Goal: Information Seeking & Learning: Learn about a topic

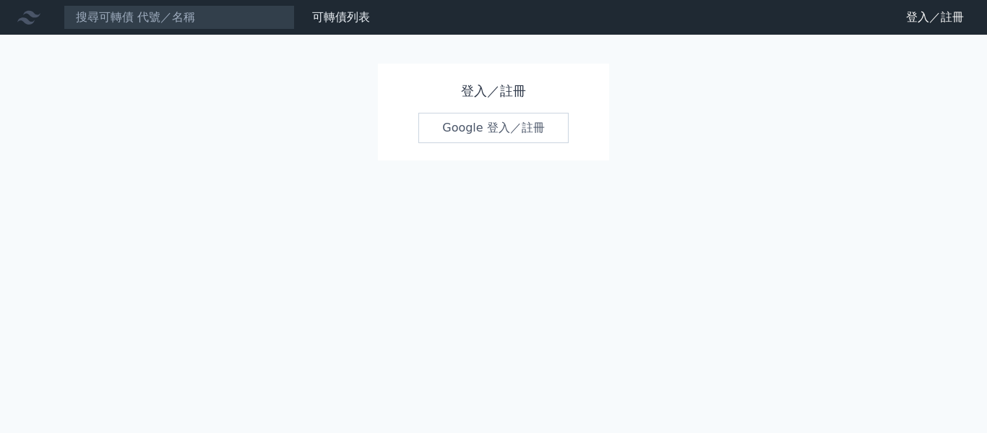
click at [527, 122] on link "Google 登入／註冊" at bounding box center [493, 128] width 150 height 30
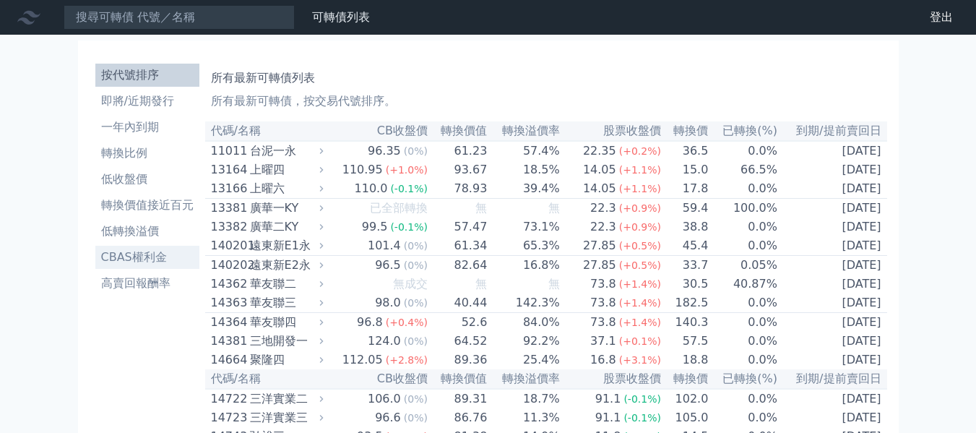
click at [142, 262] on li "CBAS權利金" at bounding box center [147, 257] width 104 height 17
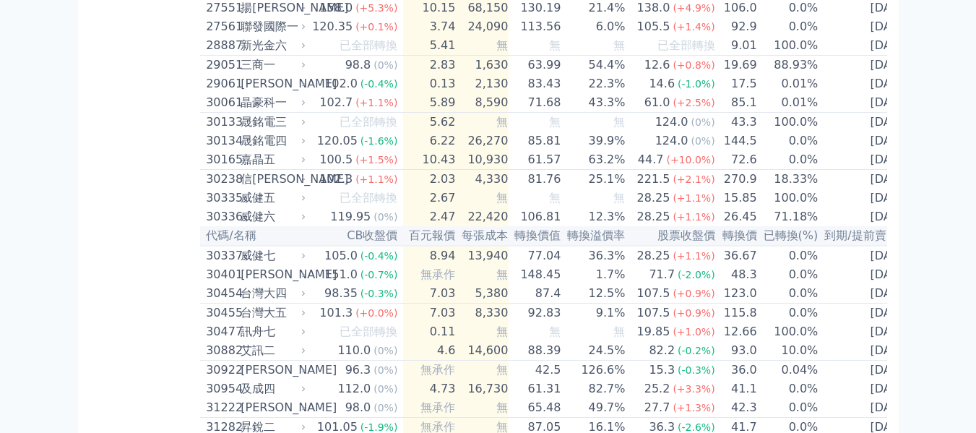
scroll to position [1878, 0]
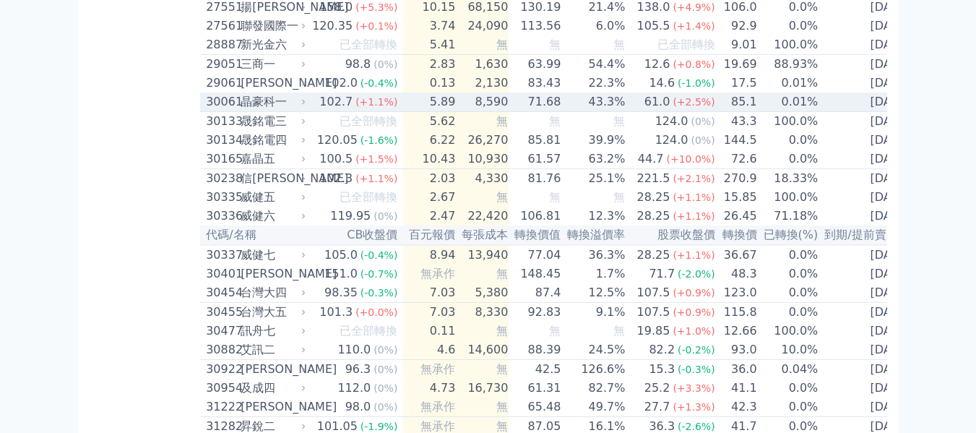
click at [333, 111] on div "102.7" at bounding box center [335, 101] width 39 height 17
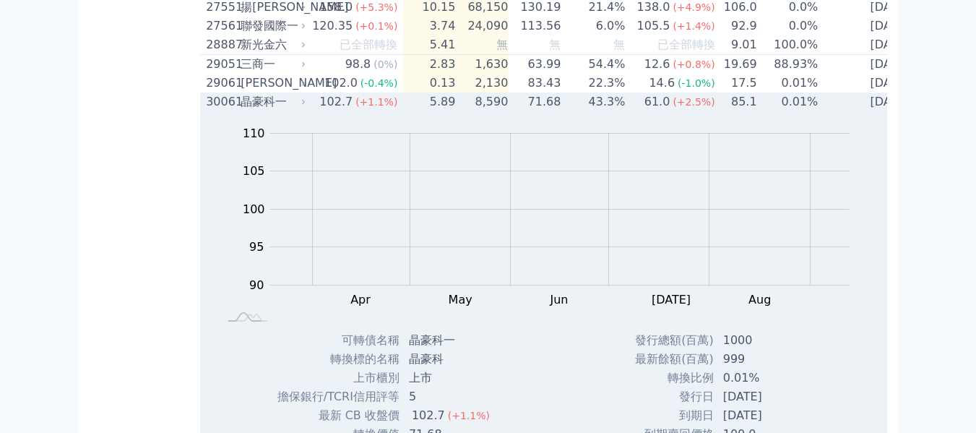
scroll to position [2095, 0]
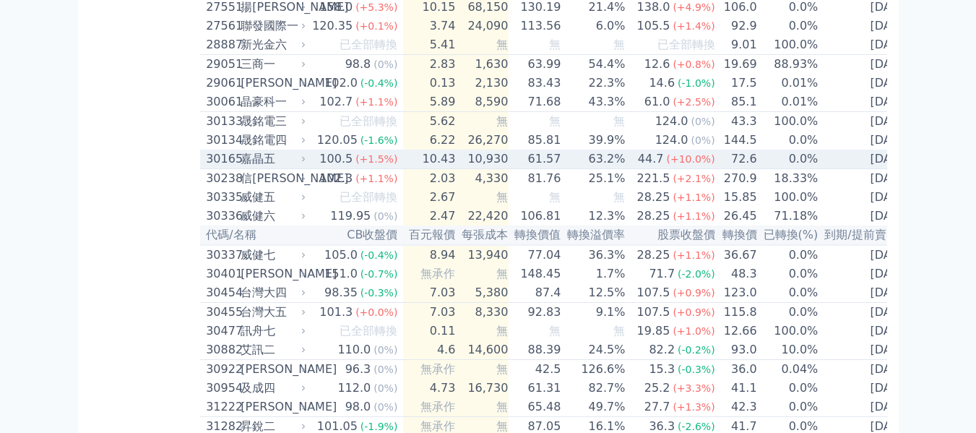
scroll to position [1951, 0]
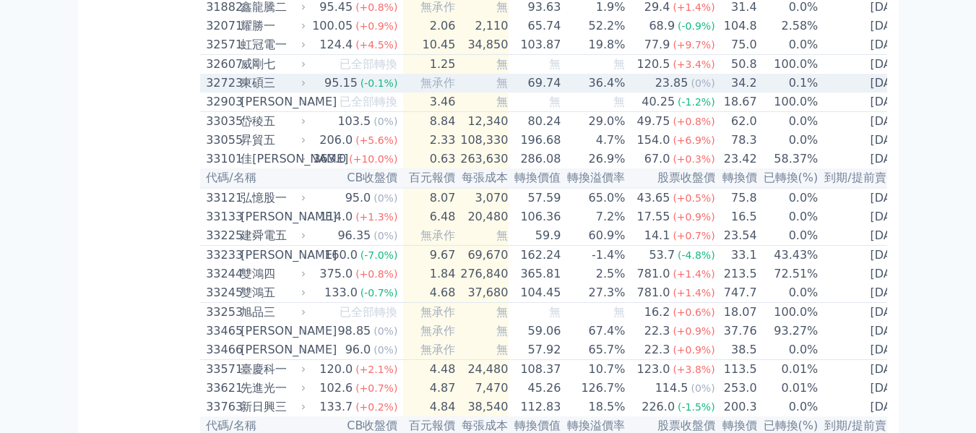
scroll to position [2456, 0]
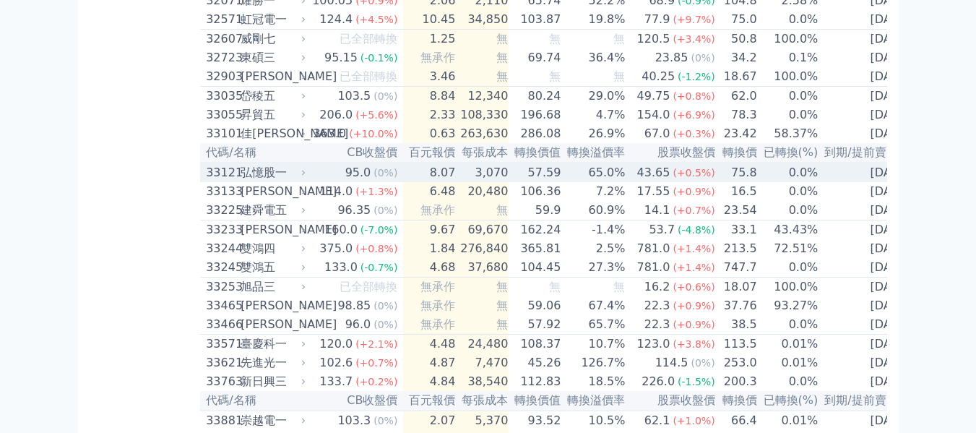
click at [277, 181] on div "弘憶股一" at bounding box center [272, 172] width 62 height 17
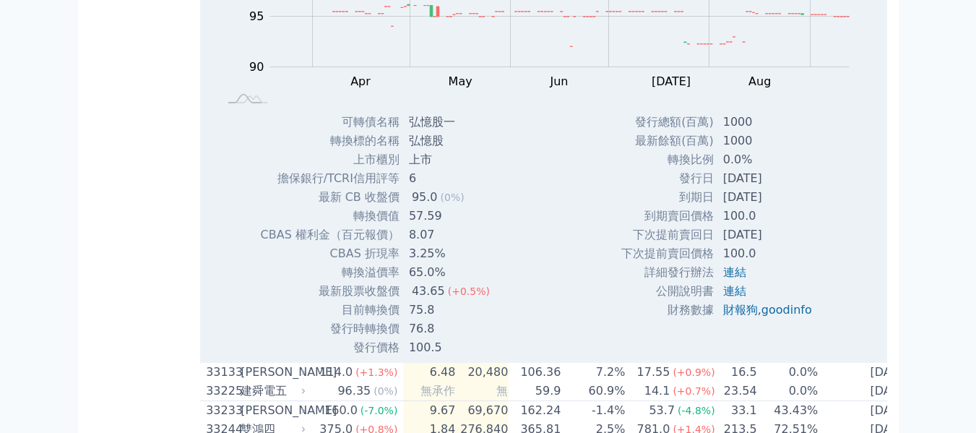
scroll to position [2673, 0]
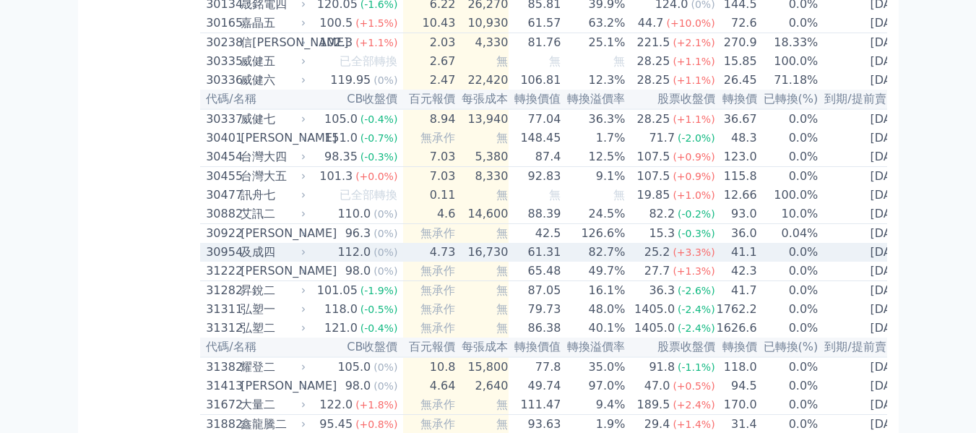
scroll to position [1951, 0]
